Goal: Entertainment & Leisure: Consume media (video, audio)

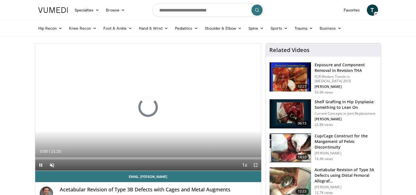
click at [257, 165] on span "Video Player" at bounding box center [255, 164] width 11 height 11
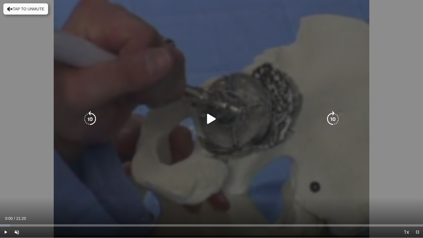
click at [214, 119] on icon "Video Player" at bounding box center [212, 119] width 16 height 16
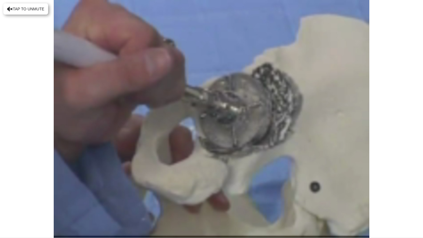
click at [221, 153] on div "10 seconds Tap to unmute" at bounding box center [211, 118] width 423 height 237
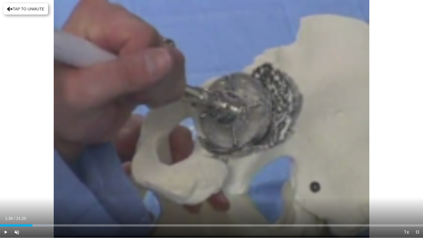
click at [221, 153] on div "10 seconds Tap to unmute" at bounding box center [211, 118] width 423 height 237
click at [214, 151] on div "10 seconds Tap to unmute" at bounding box center [211, 118] width 423 height 237
